Goal: Task Accomplishment & Management: Manage account settings

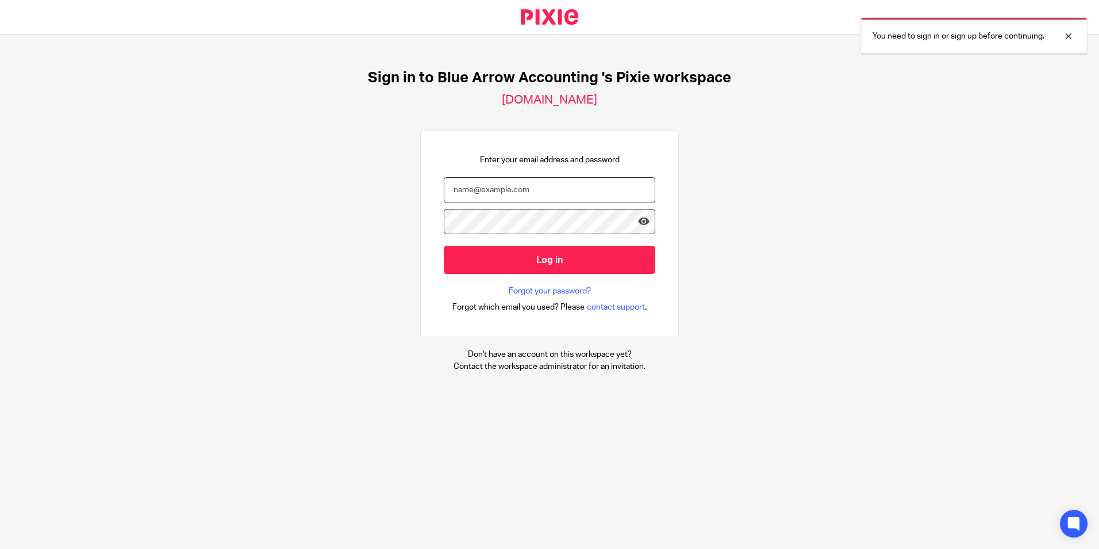
click at [530, 191] on input "email" at bounding box center [550, 190] width 212 height 26
type input "k"
click at [537, 196] on input "email" at bounding box center [550, 190] width 212 height 26
type input "j"
type input "katie@bluearrowaccounting.co.uk"
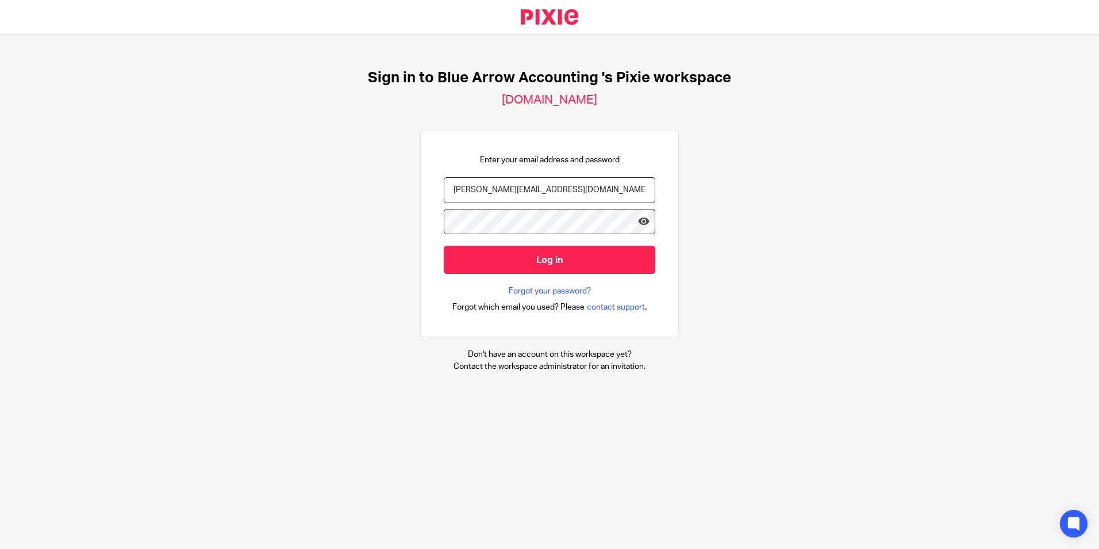
click at [444, 246] on input "Log in" at bounding box center [550, 260] width 212 height 28
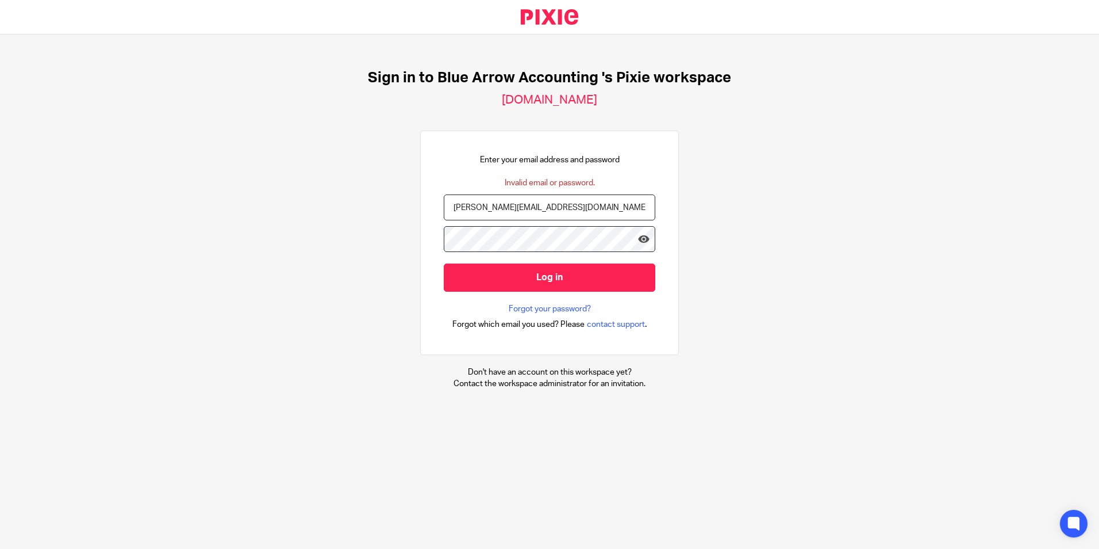
click at [444, 263] on input "Log in" at bounding box center [550, 277] width 212 height 28
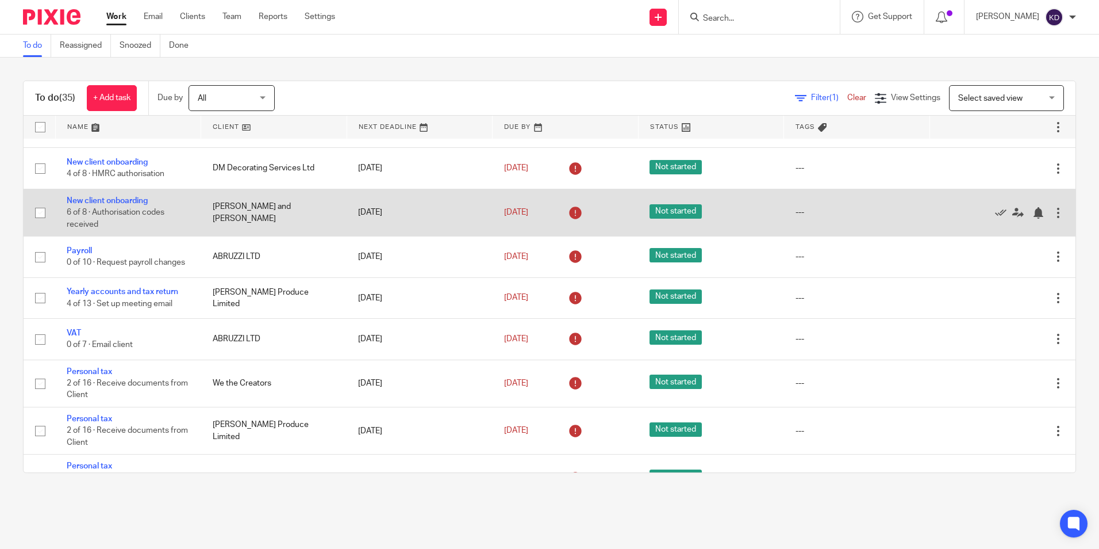
scroll to position [115, 0]
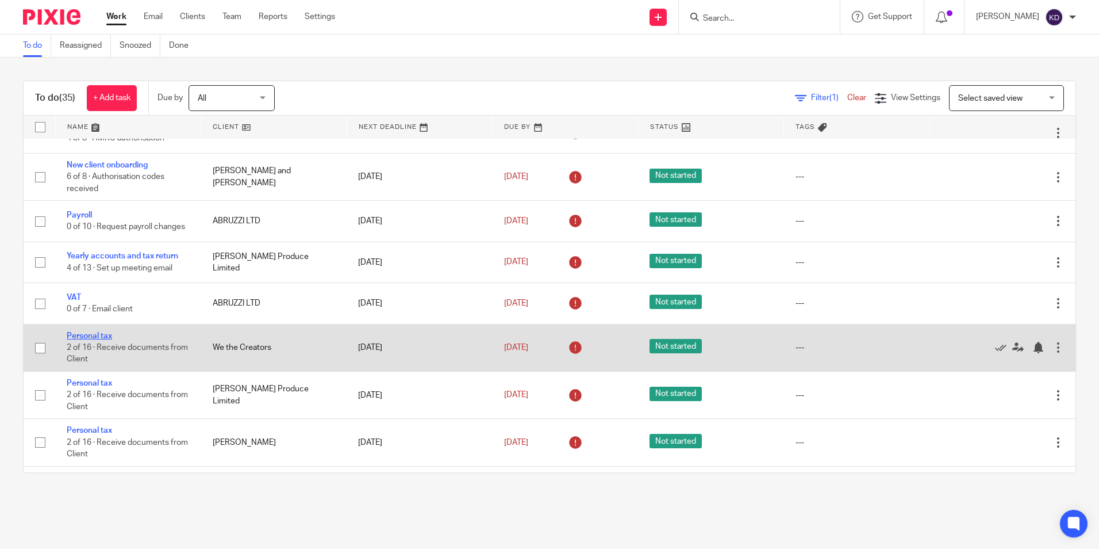
click at [88, 340] on link "Personal tax" at bounding box center [89, 336] width 45 height 8
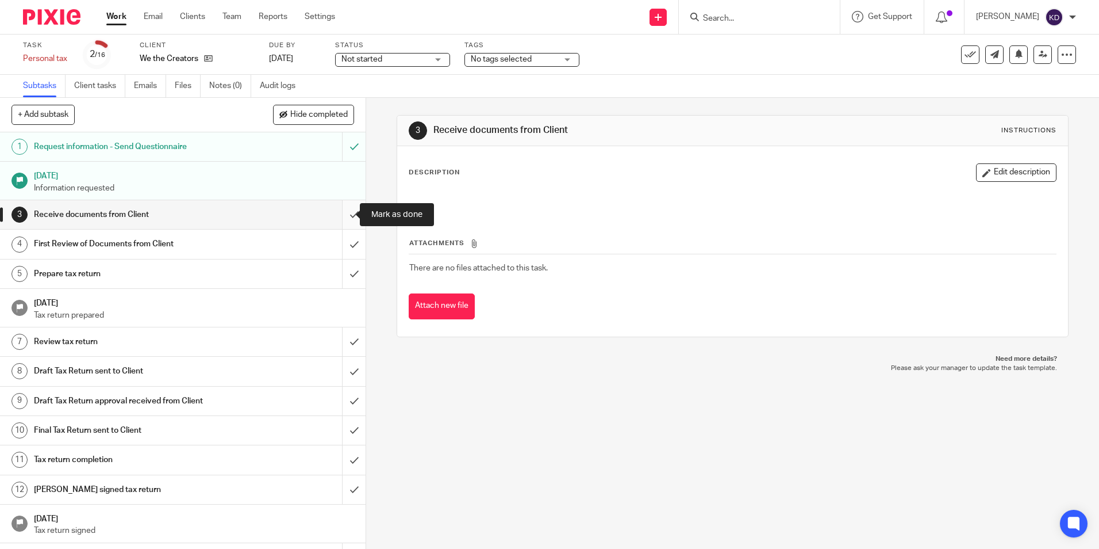
click at [341, 216] on input "submit" at bounding box center [183, 214] width 366 height 29
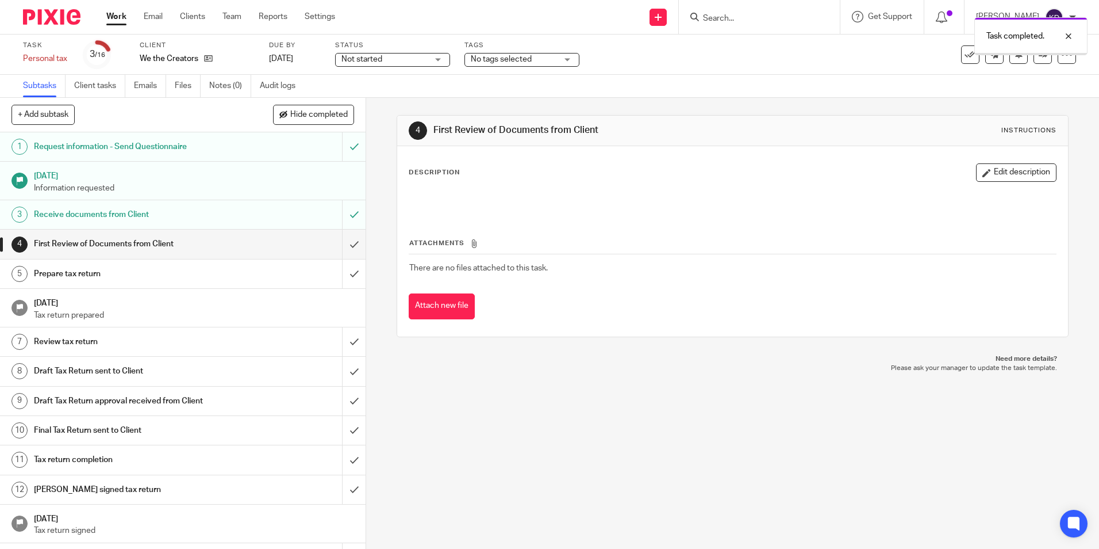
click at [342, 242] on input "submit" at bounding box center [183, 243] width 366 height 29
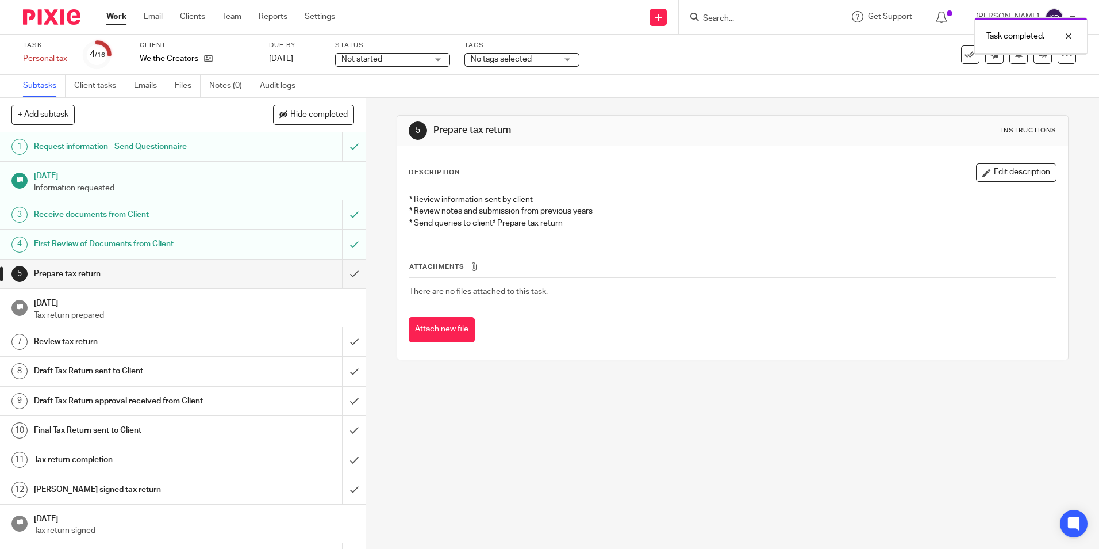
click at [345, 271] on input "submit" at bounding box center [183, 273] width 366 height 29
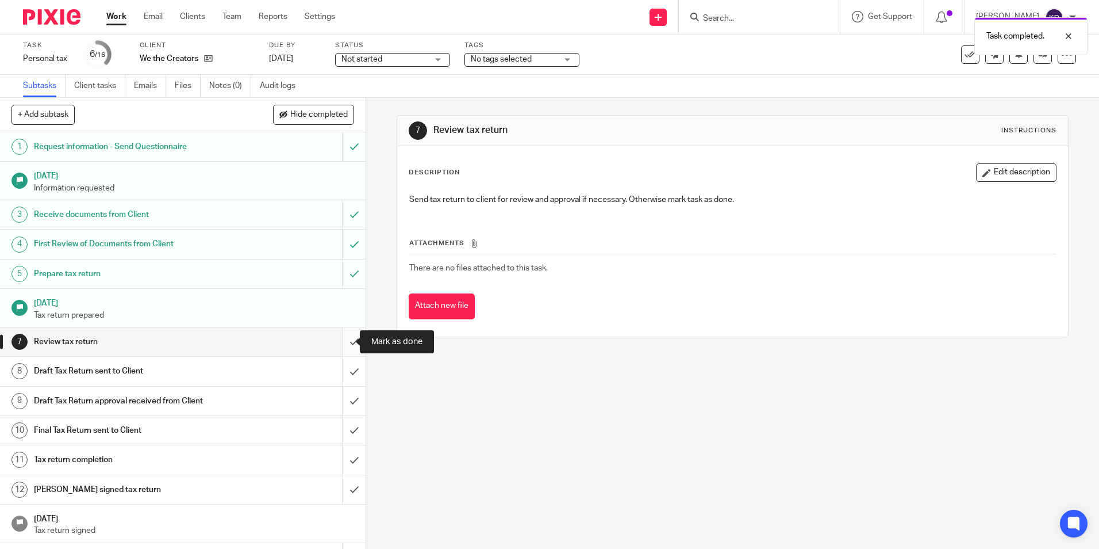
click at [340, 340] on input "submit" at bounding box center [183, 341] width 366 height 29
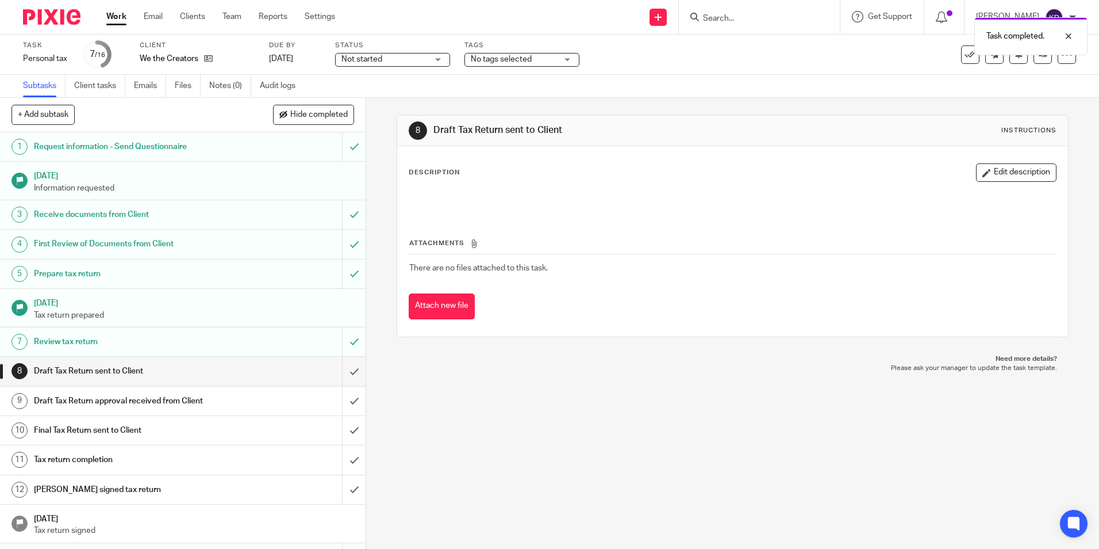
click at [115, 21] on link "Work" at bounding box center [116, 17] width 20 height 12
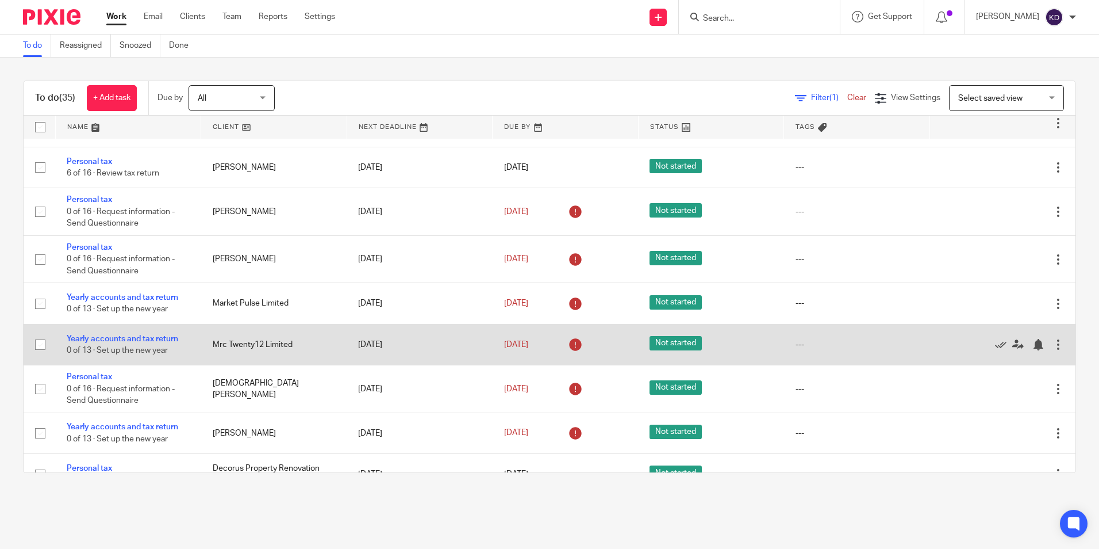
scroll to position [1093, 0]
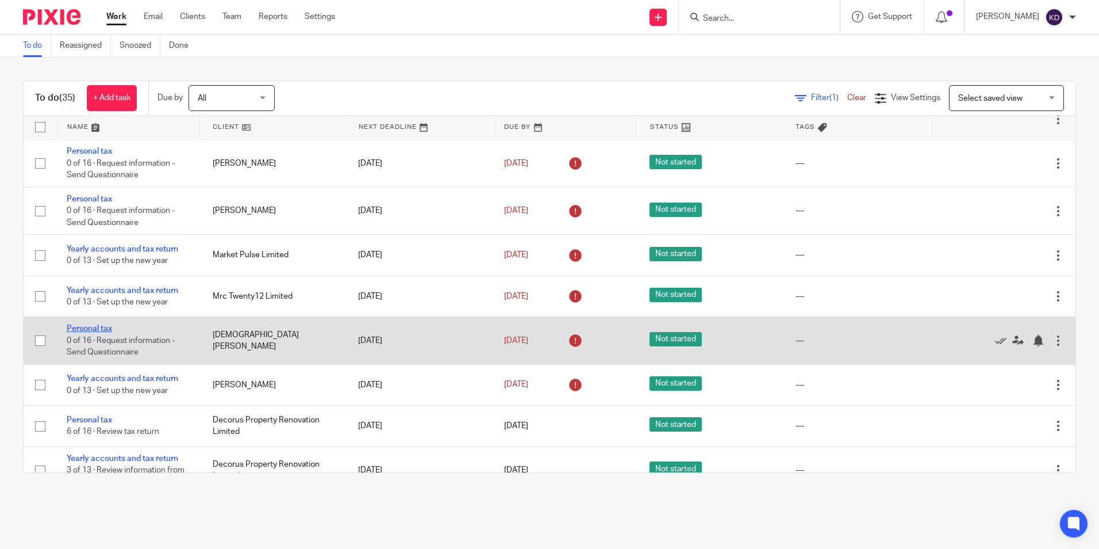
click at [105, 332] on link "Personal tax" at bounding box center [89, 328] width 45 height 8
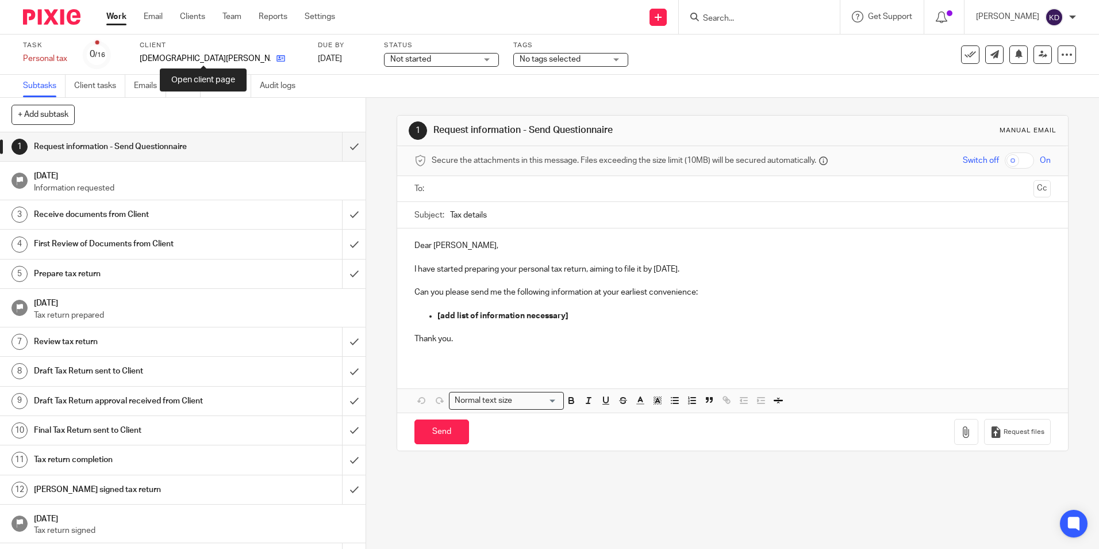
click at [277, 60] on icon at bounding box center [281, 58] width 9 height 9
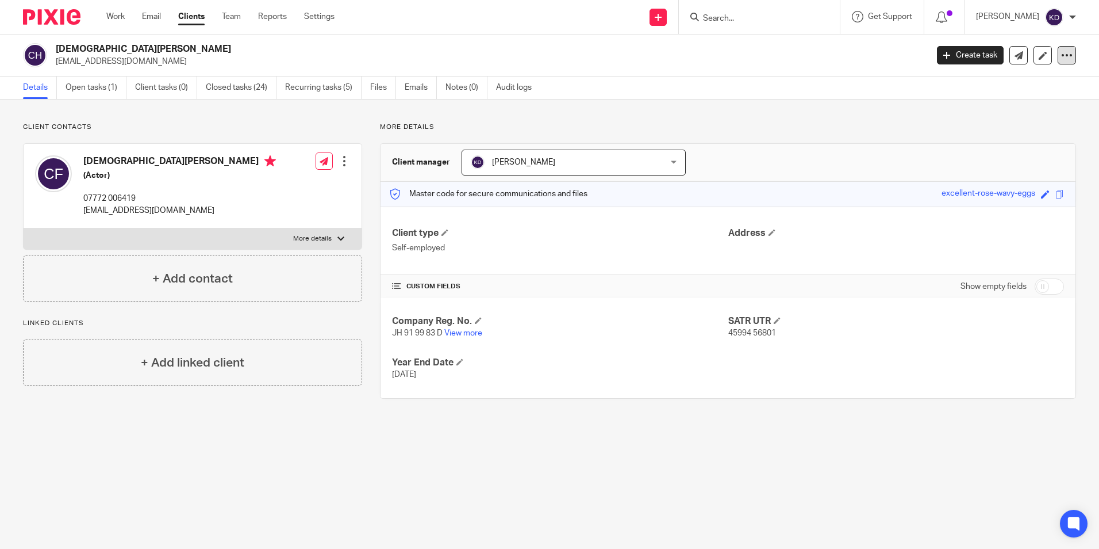
click at [1062, 53] on icon at bounding box center [1068, 55] width 12 height 12
click at [235, 123] on p "Client contacts" at bounding box center [192, 126] width 339 height 9
click at [344, 239] on label "More details" at bounding box center [193, 238] width 338 height 21
click at [24, 228] on input "More details" at bounding box center [23, 228] width 1 height 1
checkbox input "true"
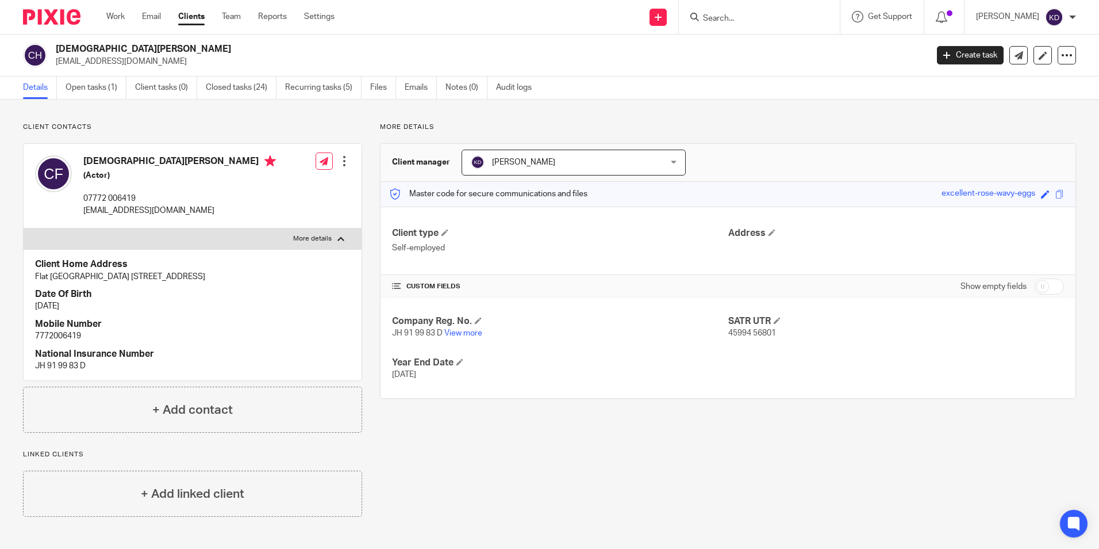
click at [341, 159] on div at bounding box center [345, 161] width 12 height 12
click at [329, 179] on link "Edit contact" at bounding box center [290, 186] width 110 height 17
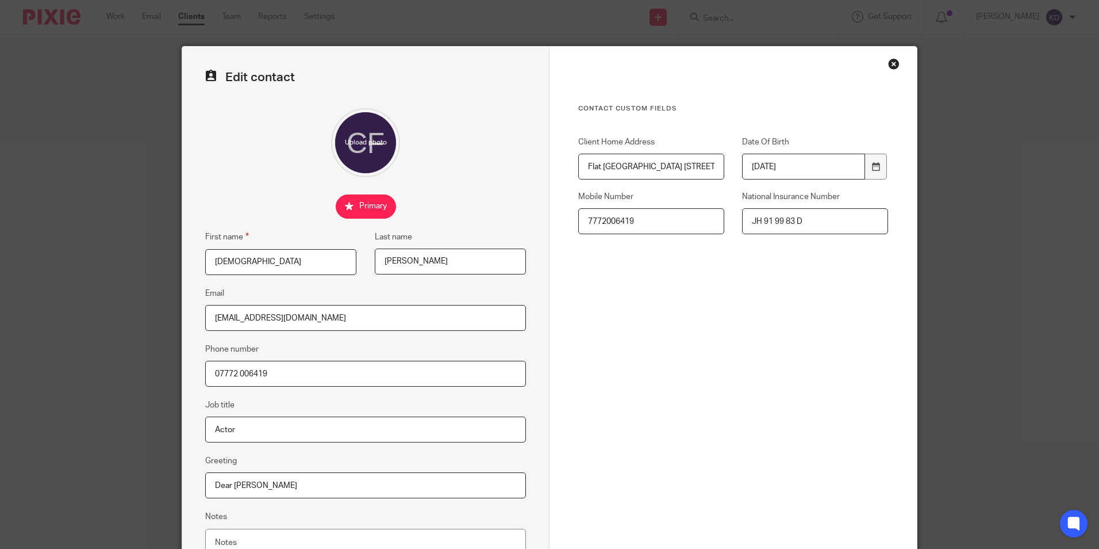
click at [891, 64] on div "Close this dialog window" at bounding box center [894, 64] width 12 height 12
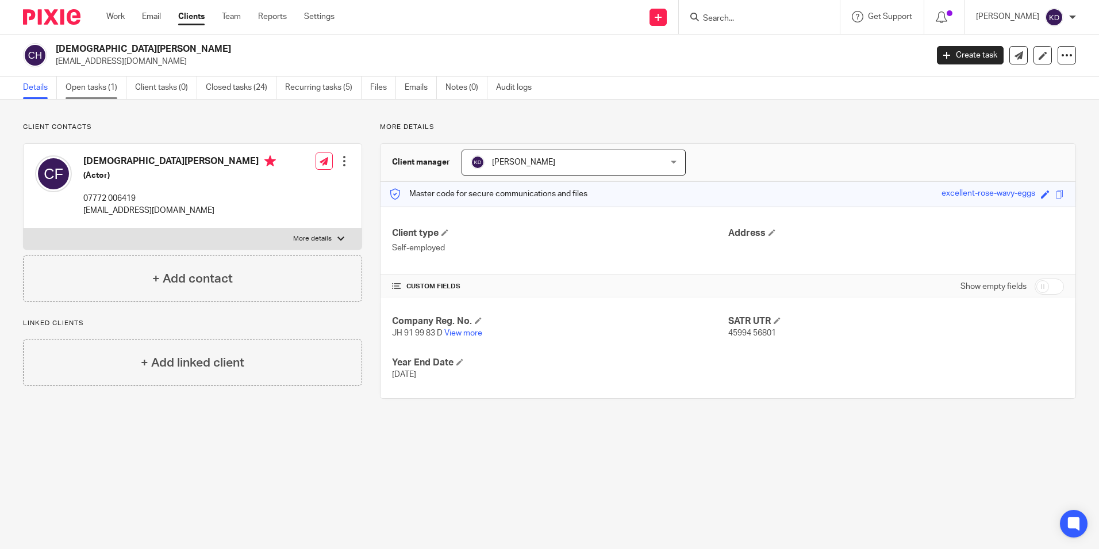
click at [98, 94] on link "Open tasks (1)" at bounding box center [96, 87] width 61 height 22
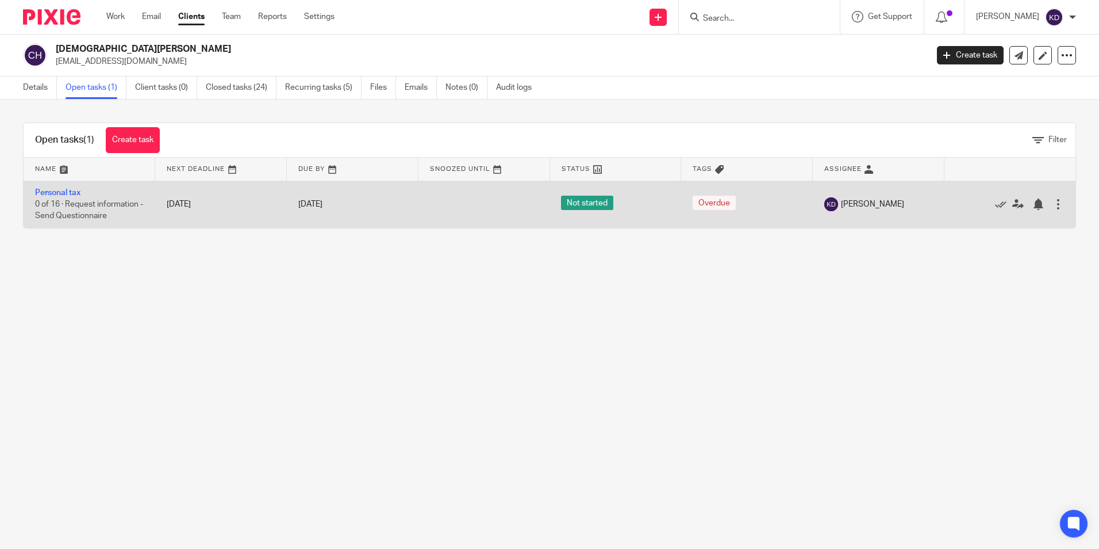
click at [136, 193] on td "Personal tax 0 of 16 · Request information - Send Questionnaire" at bounding box center [90, 204] width 132 height 47
click at [66, 185] on td "Personal tax 0 of 16 · Request information - Send Questionnaire" at bounding box center [90, 204] width 132 height 47
click at [68, 191] on link "Personal tax" at bounding box center [57, 193] width 45 height 8
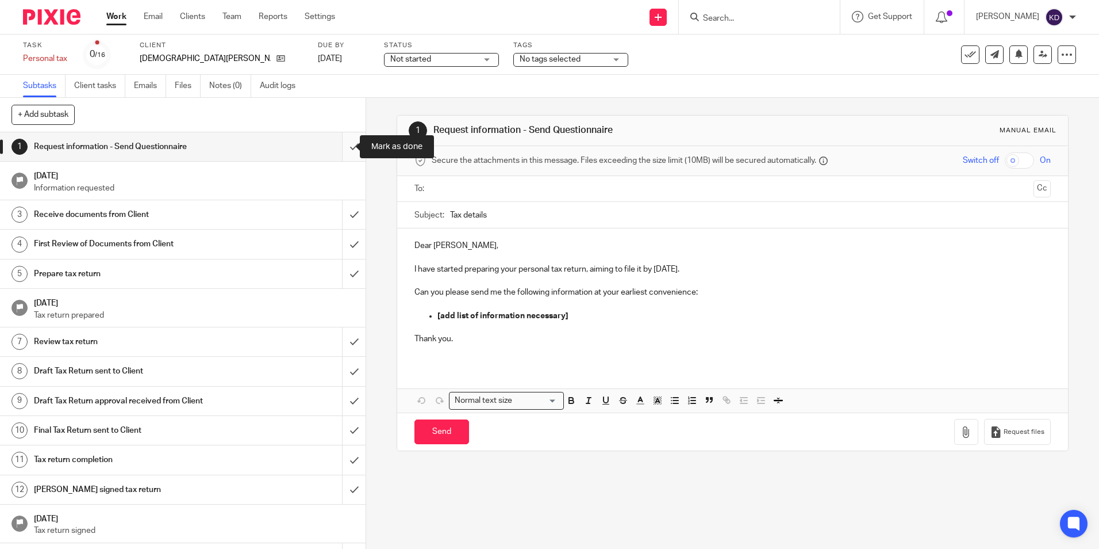
click at [340, 148] on input "submit" at bounding box center [183, 146] width 366 height 29
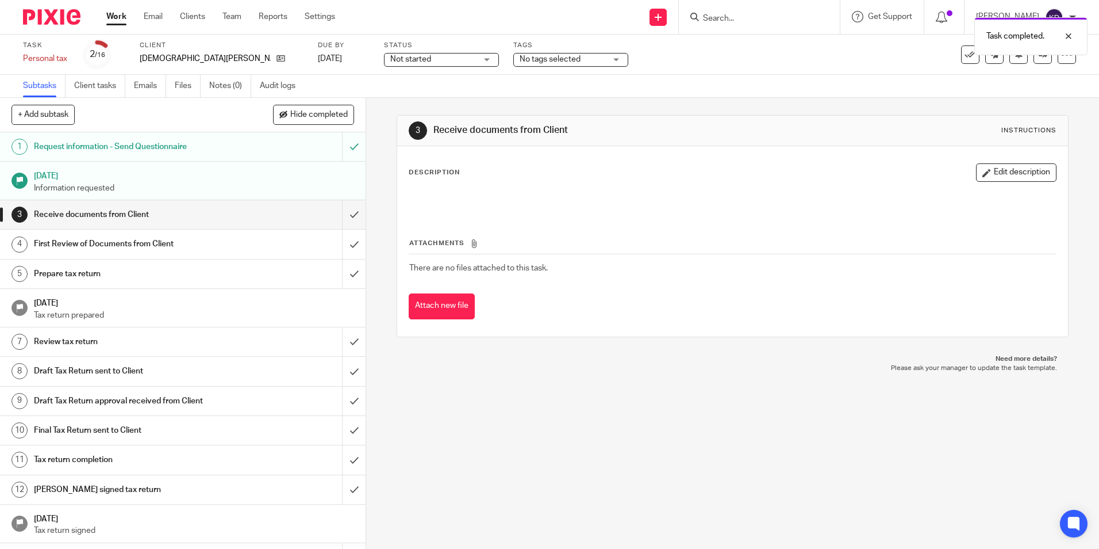
click at [113, 16] on link "Work" at bounding box center [116, 17] width 20 height 12
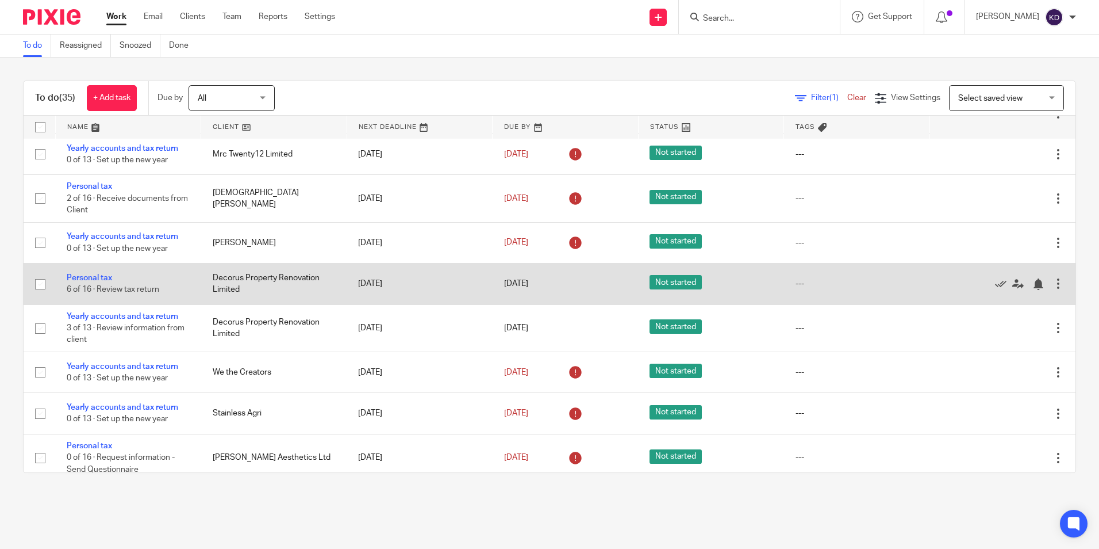
scroll to position [1250, 0]
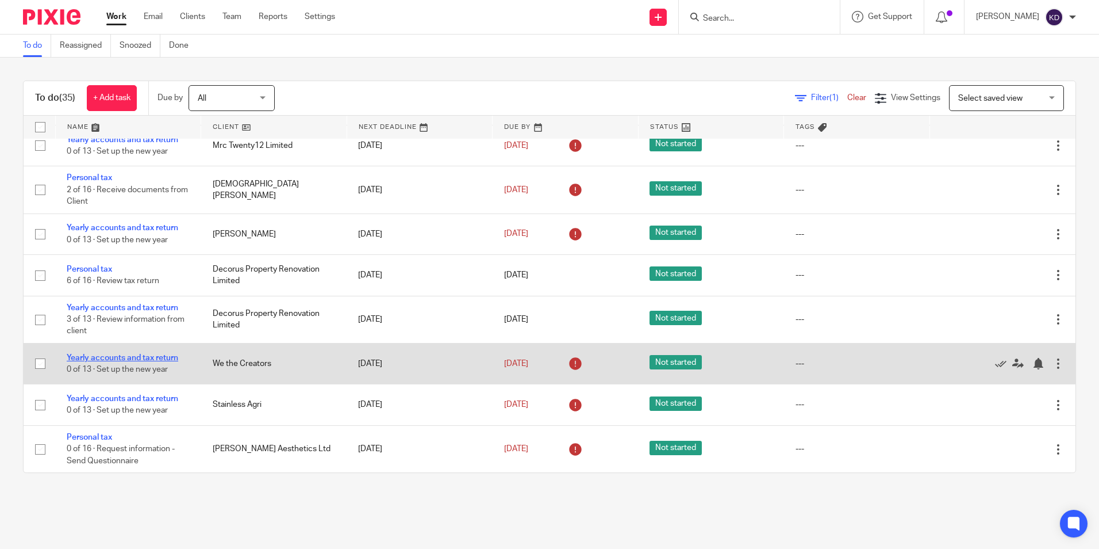
click at [148, 354] on link "Yearly accounts and tax return" at bounding box center [123, 358] width 112 height 8
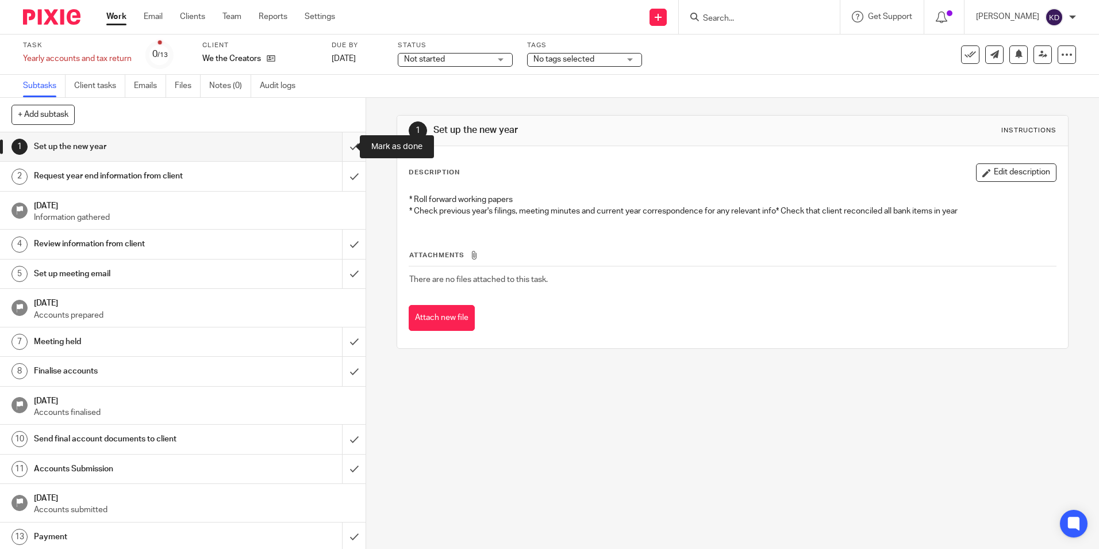
click at [341, 149] on input "submit" at bounding box center [183, 146] width 366 height 29
click at [343, 185] on input "submit" at bounding box center [183, 176] width 366 height 29
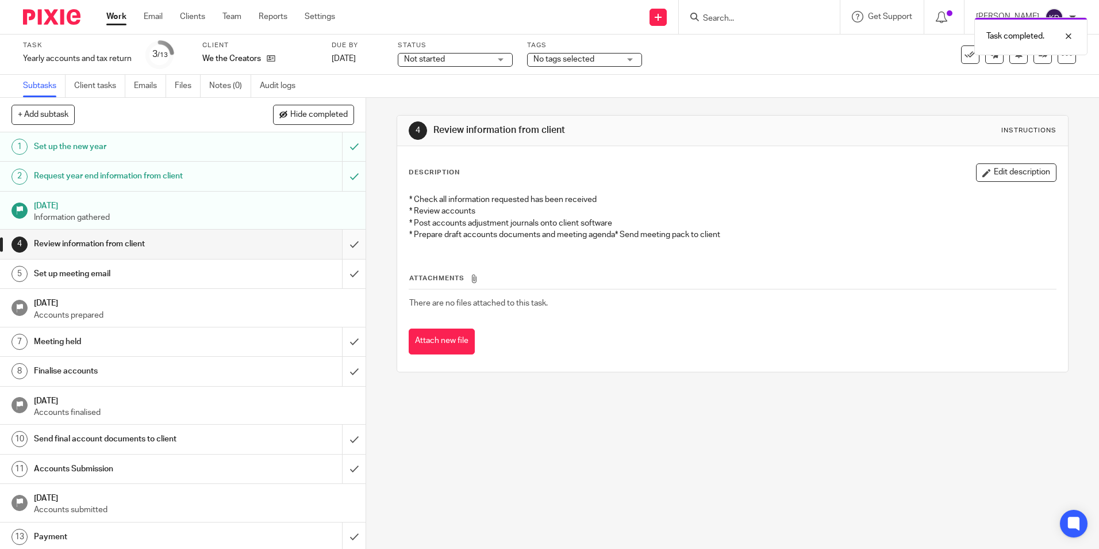
click at [346, 247] on input "submit" at bounding box center [183, 243] width 366 height 29
click at [343, 278] on input "submit" at bounding box center [183, 273] width 366 height 29
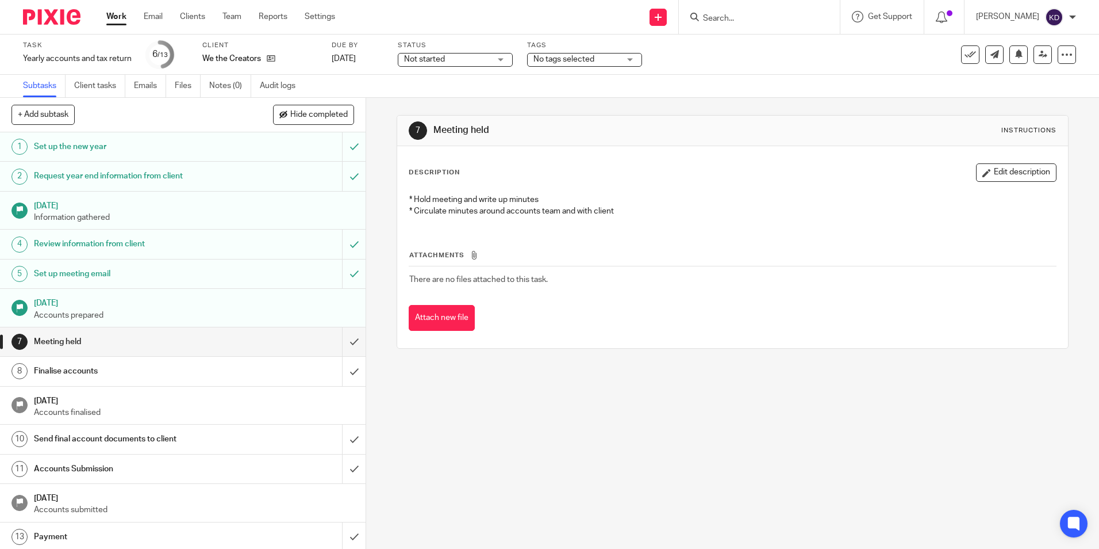
click at [117, 13] on link "Work" at bounding box center [116, 17] width 20 height 12
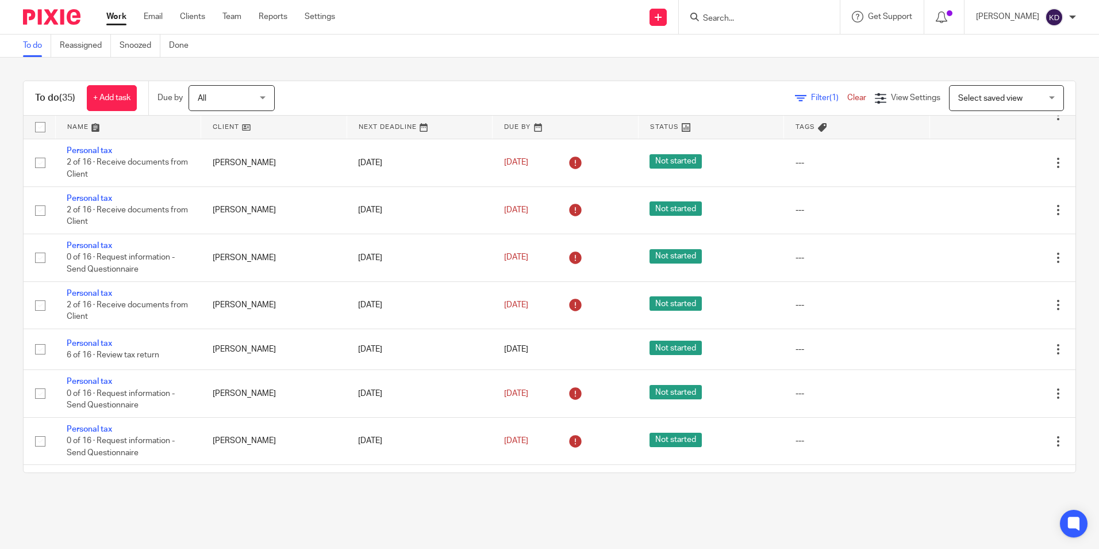
scroll to position [1250, 0]
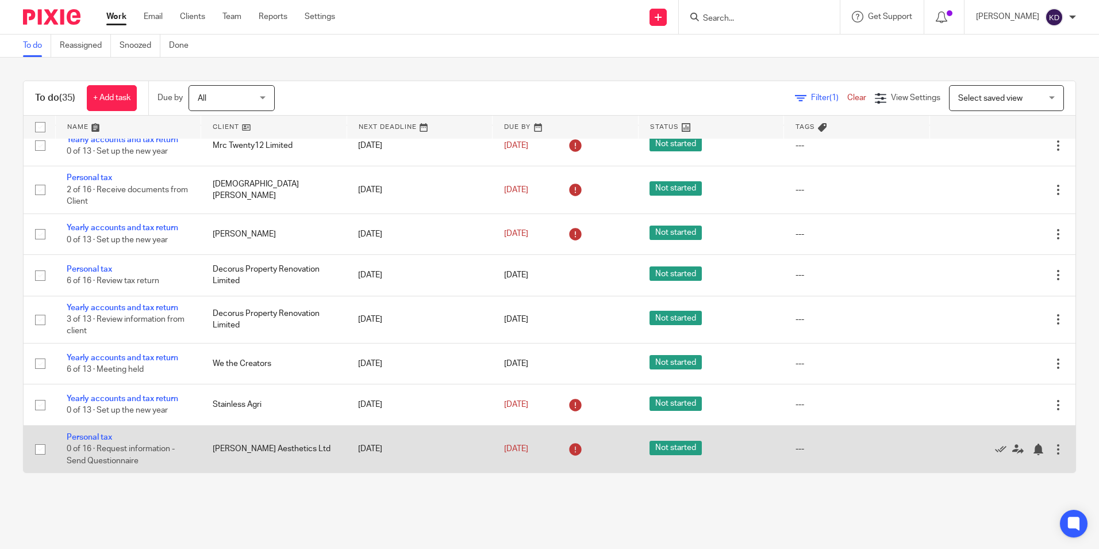
click at [206, 444] on td "[PERSON_NAME] Aesthetics Ltd" at bounding box center [274, 448] width 146 height 47
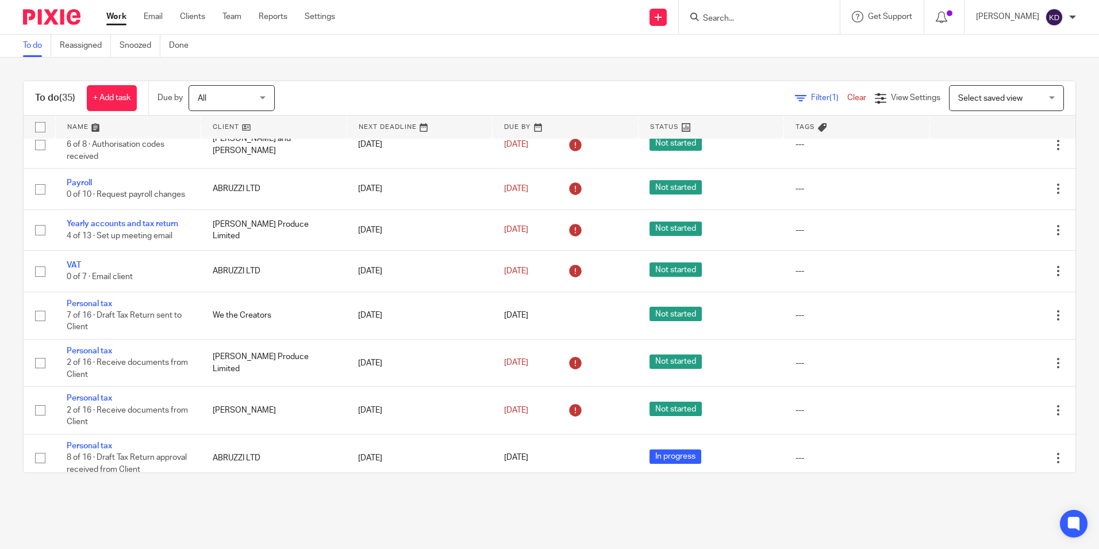
scroll to position [0, 0]
